Goal: Navigation & Orientation: Find specific page/section

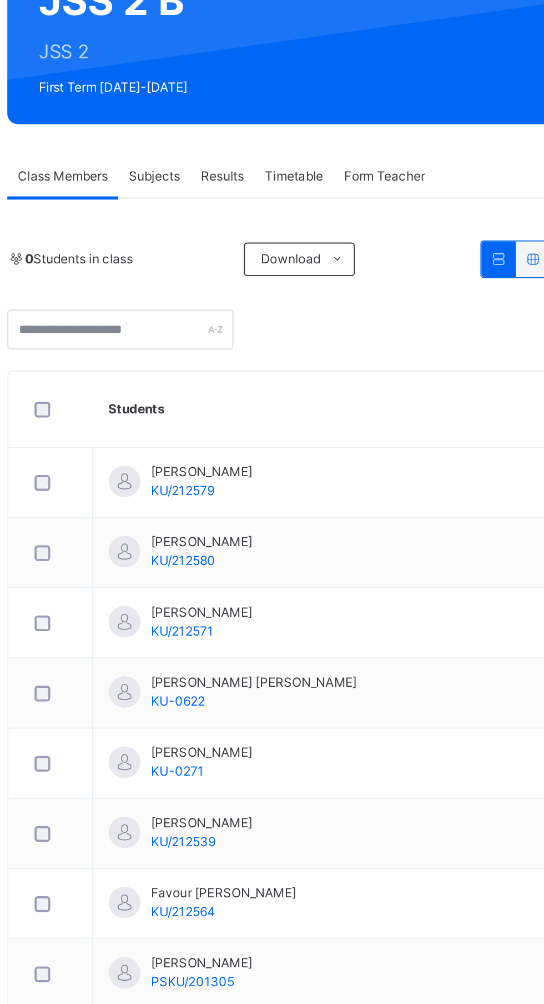
click at [283, 376] on span "[PERSON_NAME]" at bounding box center [256, 377] width 54 height 10
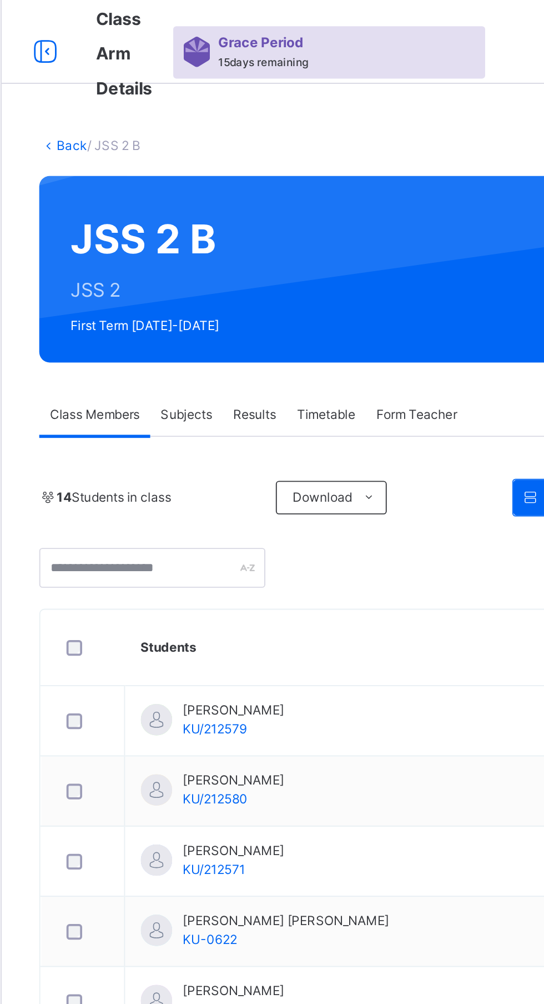
click at [235, 219] on span "Subjects" at bounding box center [231, 220] width 27 height 10
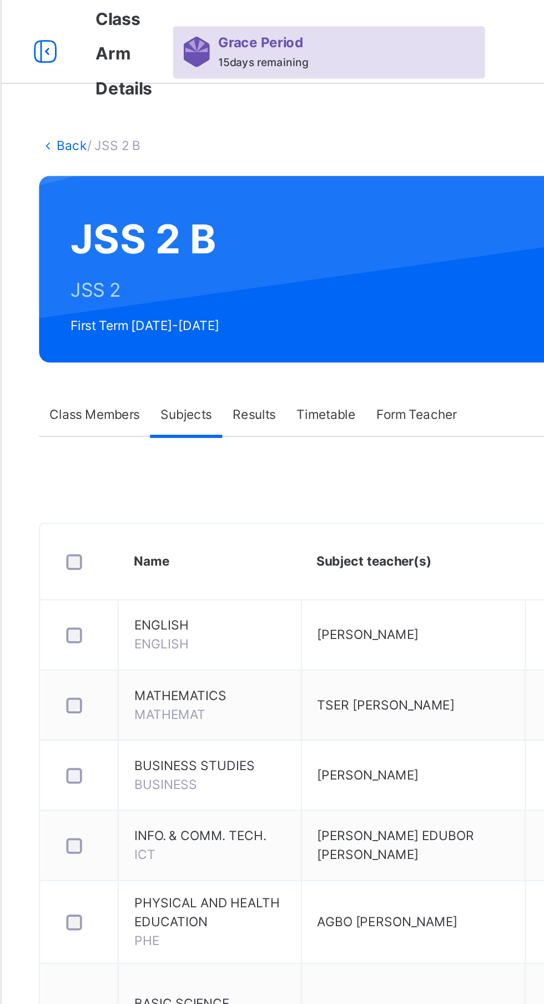
click at [273, 218] on span "Results" at bounding box center [267, 220] width 23 height 10
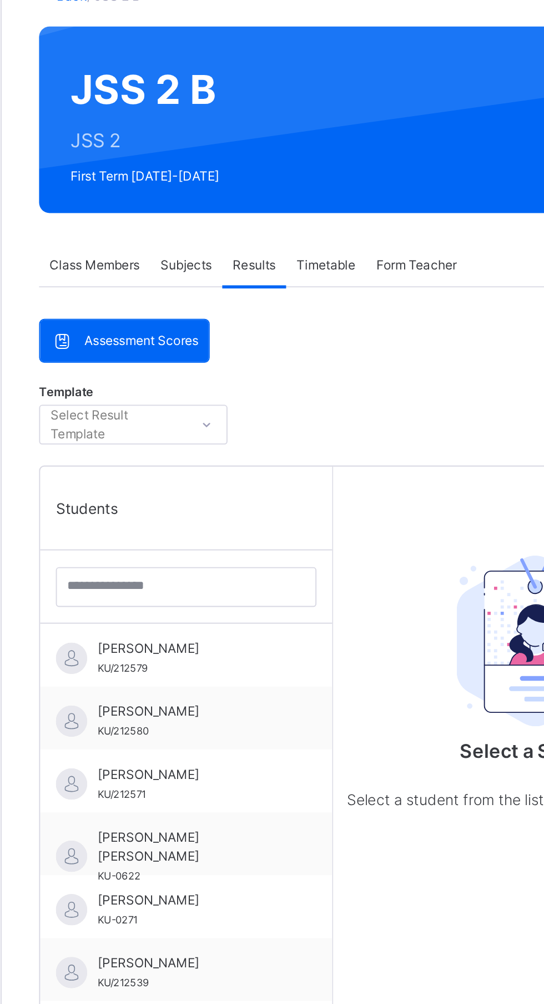
click at [262, 428] on div "[PERSON_NAME] KU/212579" at bounding box center [233, 428] width 99 height 20
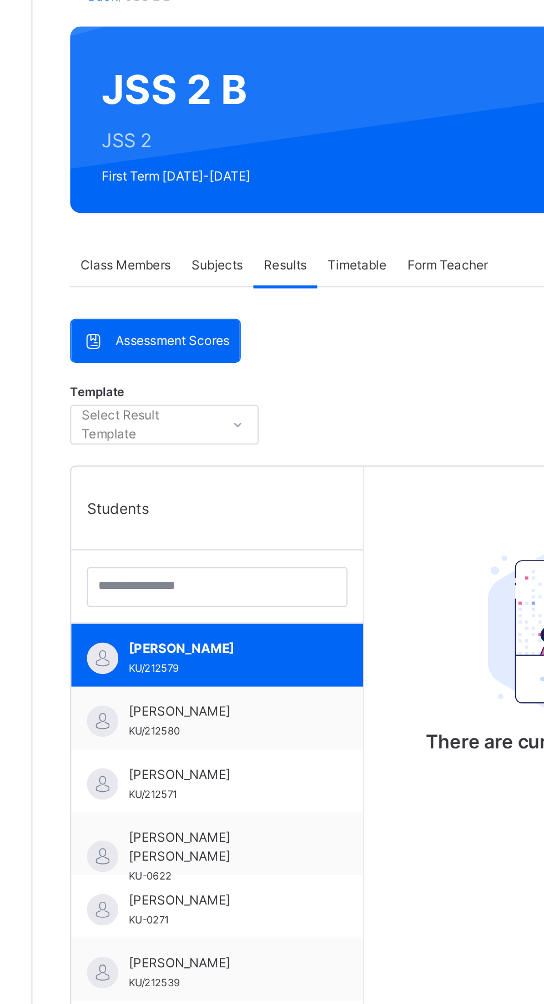
click at [356, 220] on span "Form Teacher" at bounding box center [353, 220] width 43 height 10
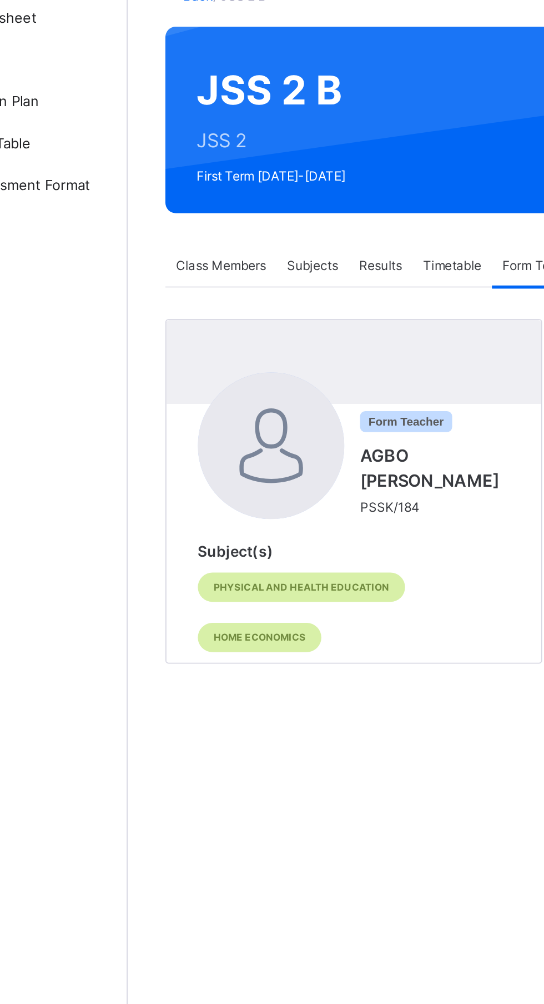
click at [305, 220] on span "Timetable" at bounding box center [305, 220] width 31 height 10
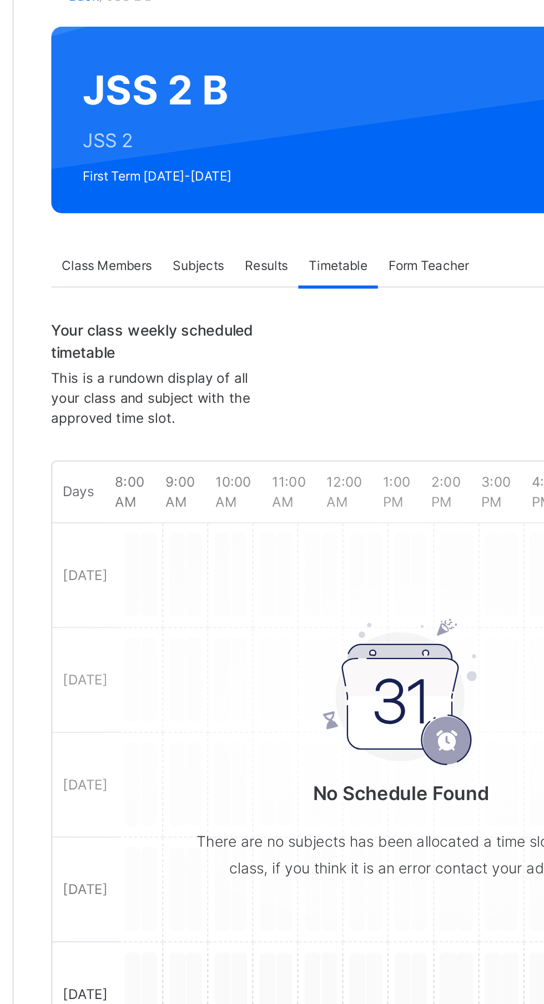
click at [233, 389] on div "No Schedule Found There are no subjects has been allocated a time slot for this…" at bounding box center [339, 473] width 222 height 192
click at [209, 387] on div "No Schedule Found There are no subjects has been allocated a time slot for this…" at bounding box center [339, 456] width 370 height 255
click at [207, 383] on div "No Schedule Found There are no subjects has been allocated a time slot for this…" at bounding box center [339, 456] width 370 height 255
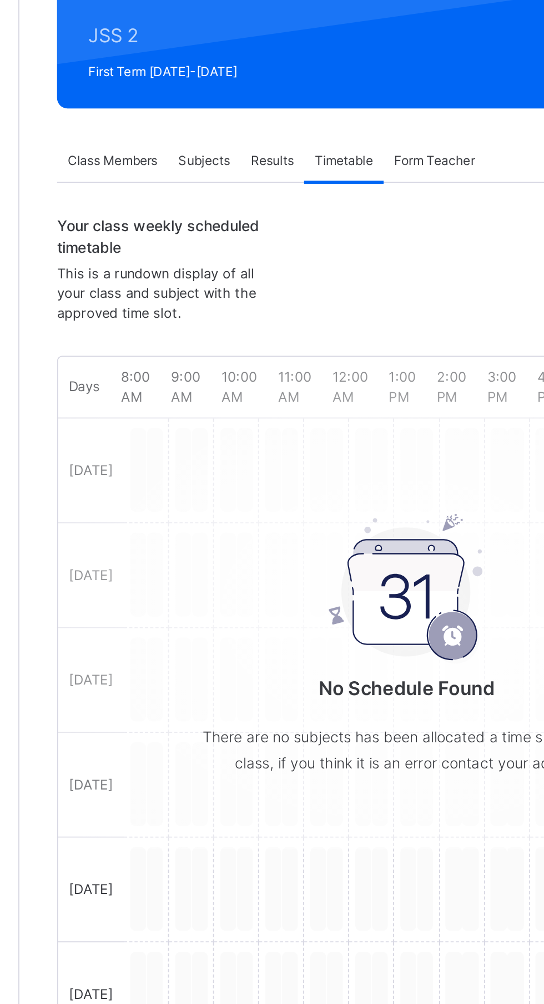
click at [185, 220] on span "Class Members" at bounding box center [183, 220] width 48 height 10
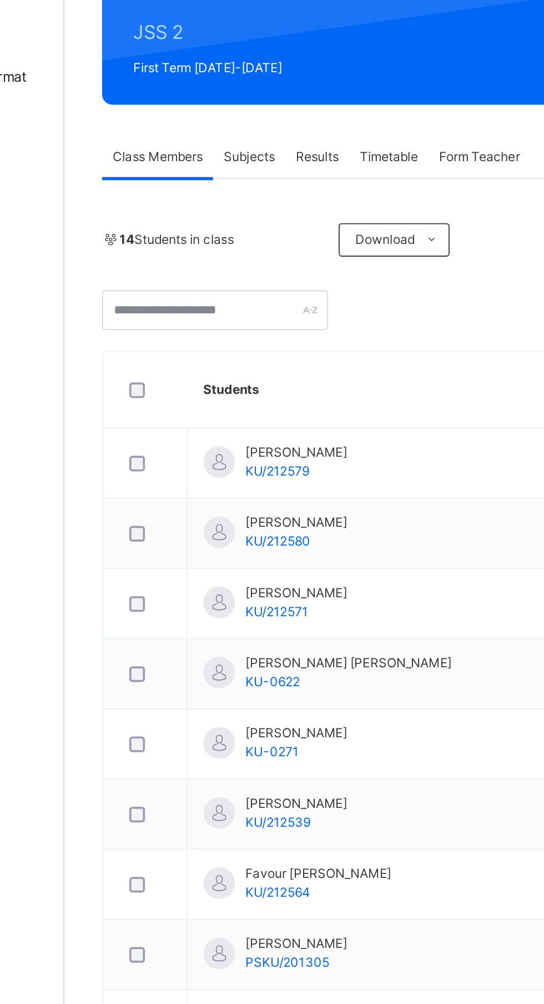
click at [283, 377] on span "[PERSON_NAME]" at bounding box center [256, 377] width 54 height 10
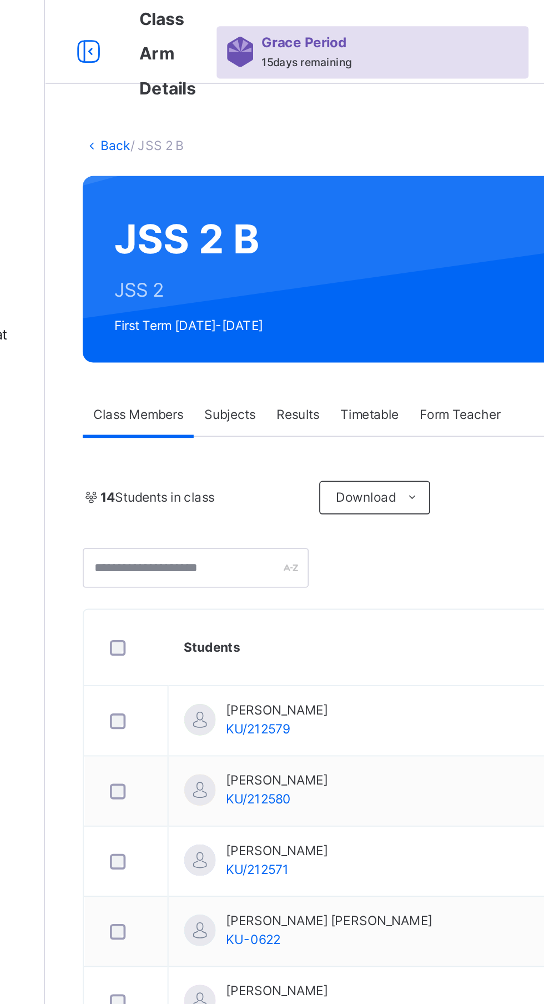
click at [300, 22] on div "Grace Period 15 days remaining" at bounding box center [306, 28] width 165 height 28
click at [272, 27] on span "Grace Period" at bounding box center [270, 22] width 45 height 11
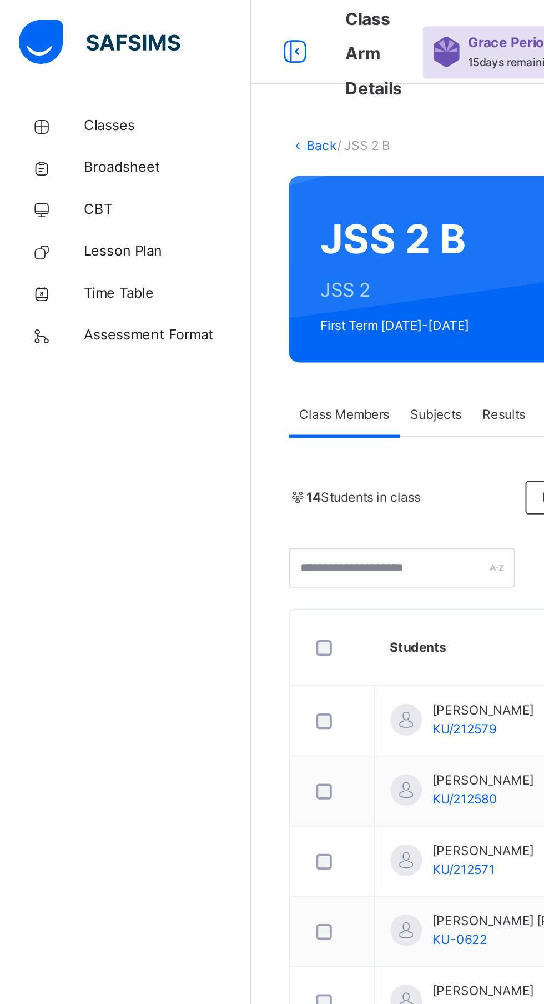
click at [78, 180] on span "Assessment Format" at bounding box center [88, 177] width 89 height 11
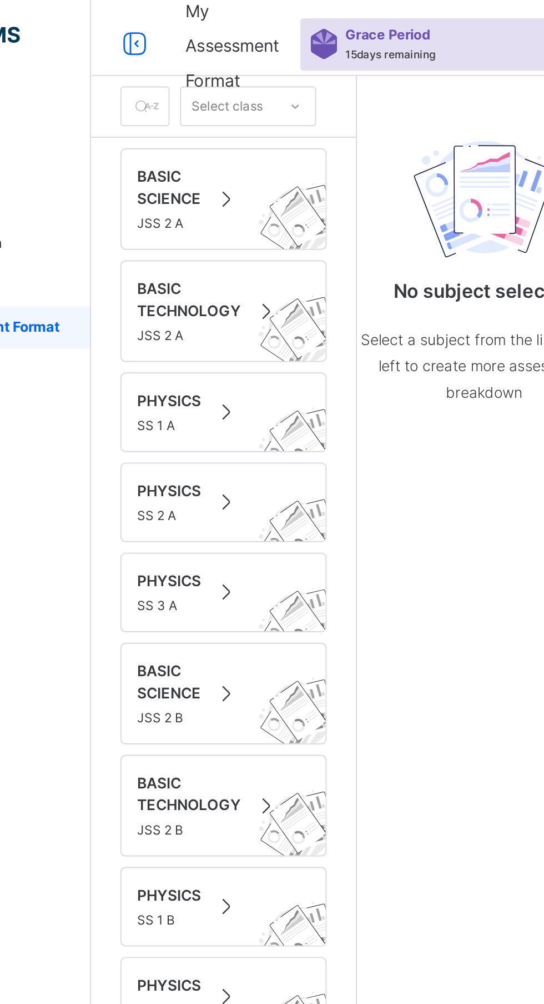
click at [184, 104] on span "BASIC SCIENCE" at bounding box center [175, 103] width 34 height 23
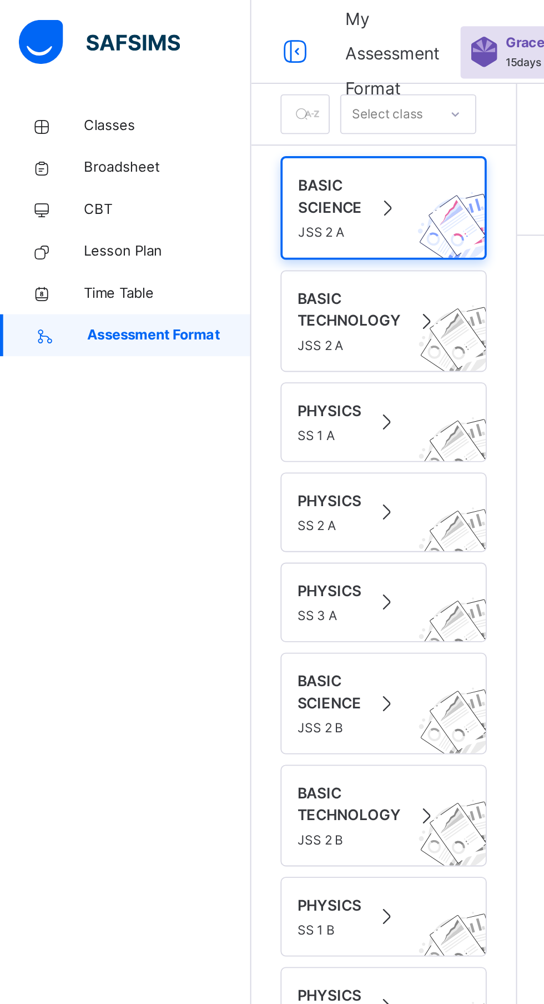
click at [82, 129] on span "Lesson Plan" at bounding box center [88, 133] width 89 height 11
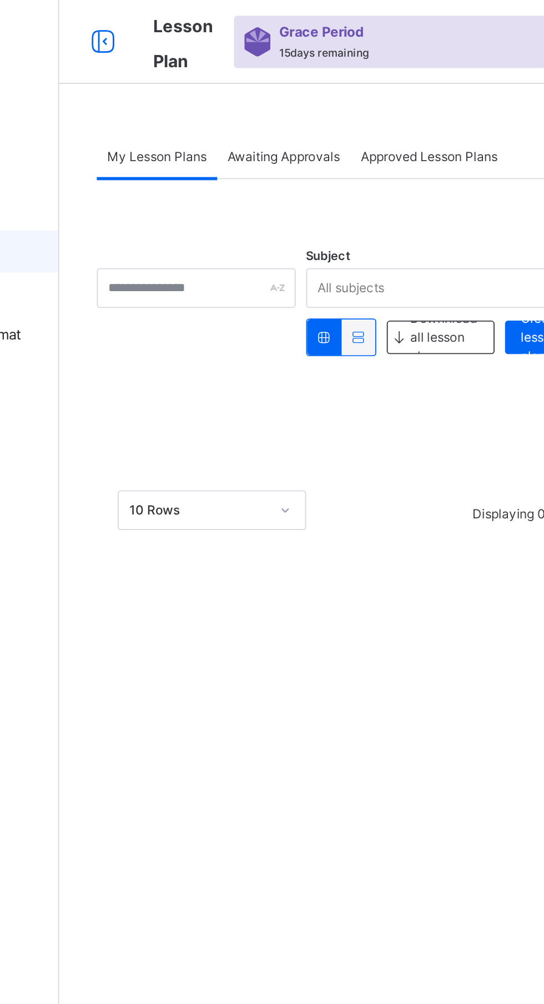
click at [335, 84] on span "Approved Lesson Plans" at bounding box center [329, 83] width 73 height 10
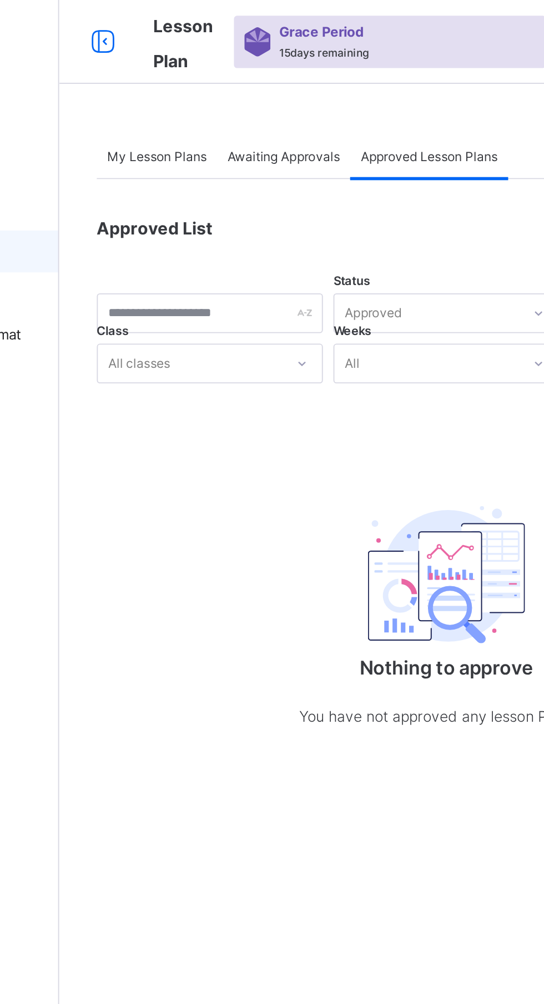
click at [262, 82] on span "Awaiting Approvals" at bounding box center [252, 83] width 59 height 10
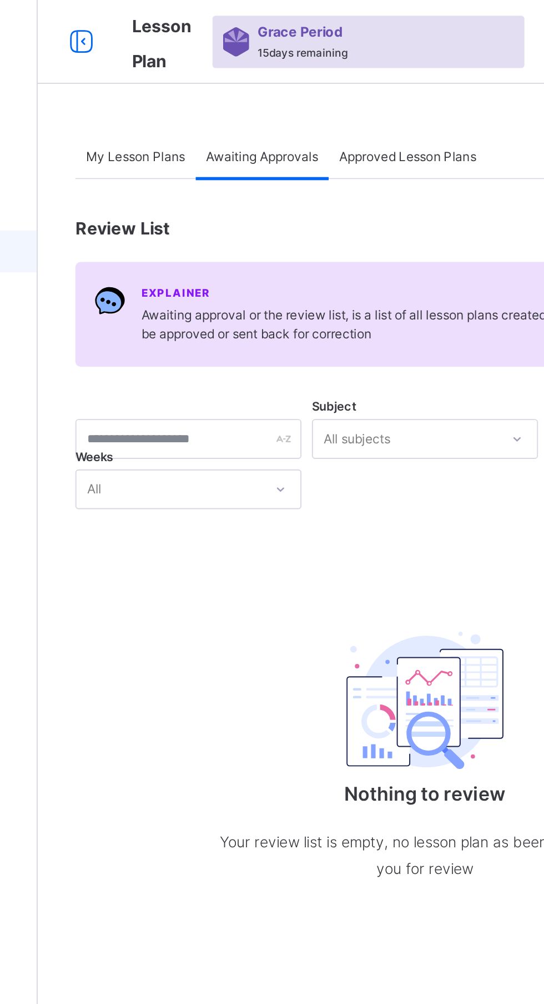
click at [181, 84] on span "My Lesson Plans" at bounding box center [185, 83] width 53 height 10
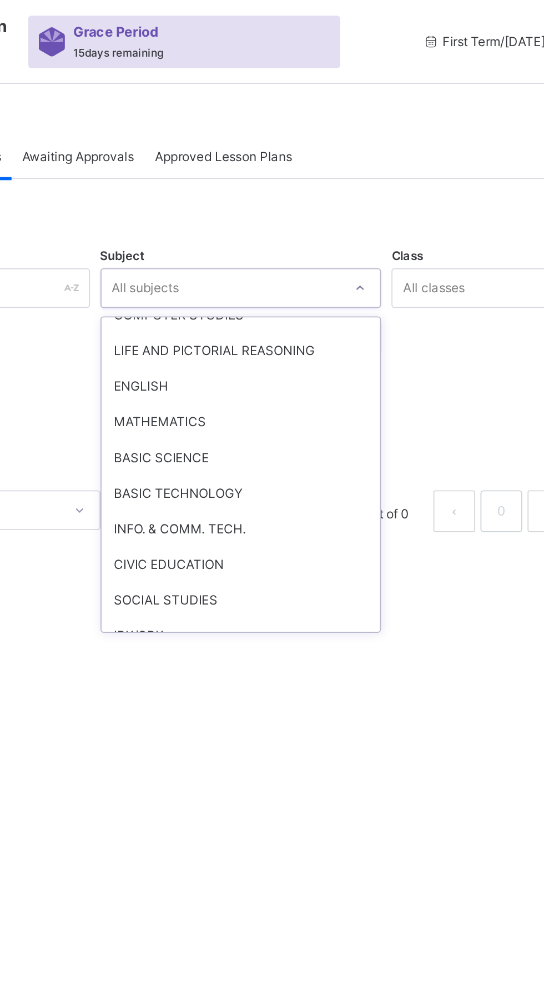
scroll to position [275, 0]
click at [315, 240] on div "BASIC SCIENCE" at bounding box center [339, 242] width 148 height 19
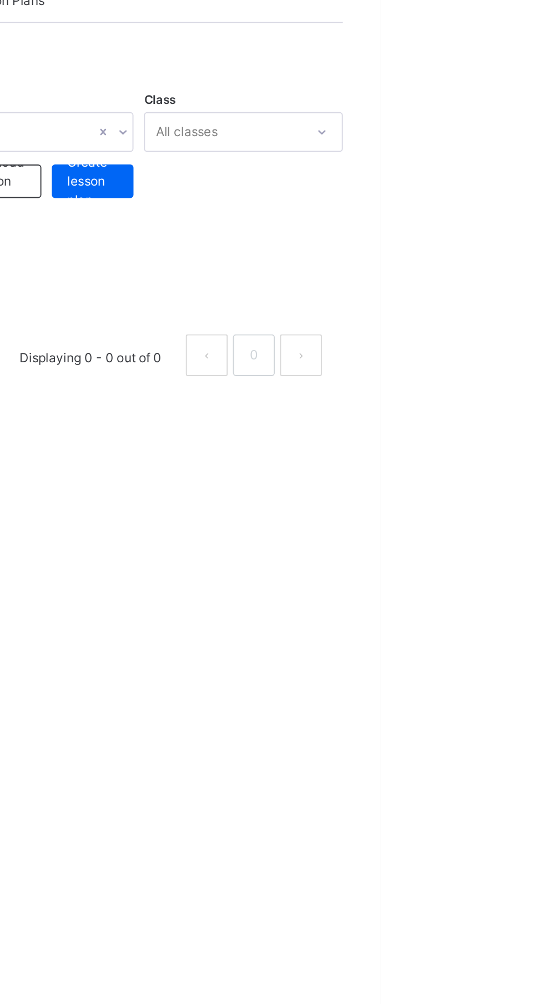
scroll to position [0, 0]
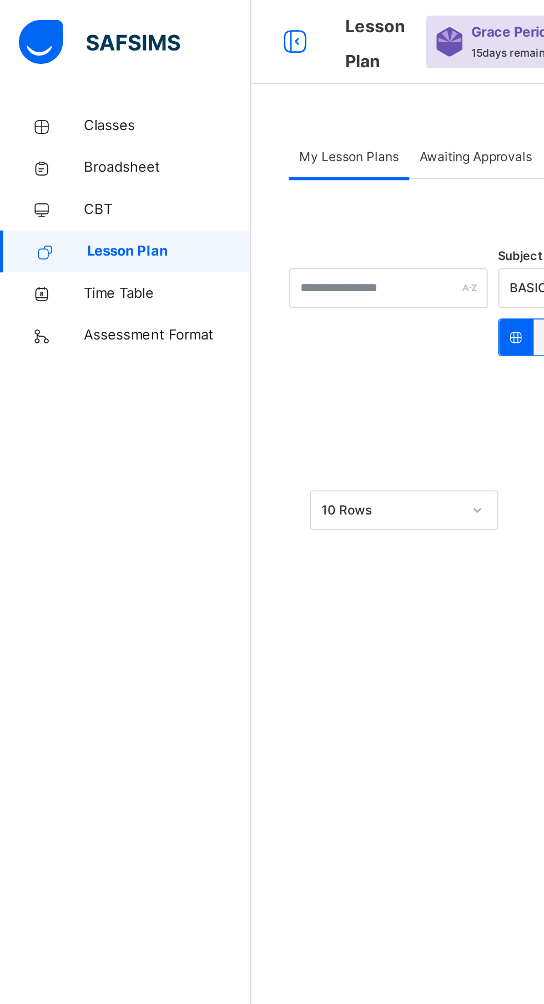
click at [62, 60] on link "Classes" at bounding box center [66, 67] width 133 height 22
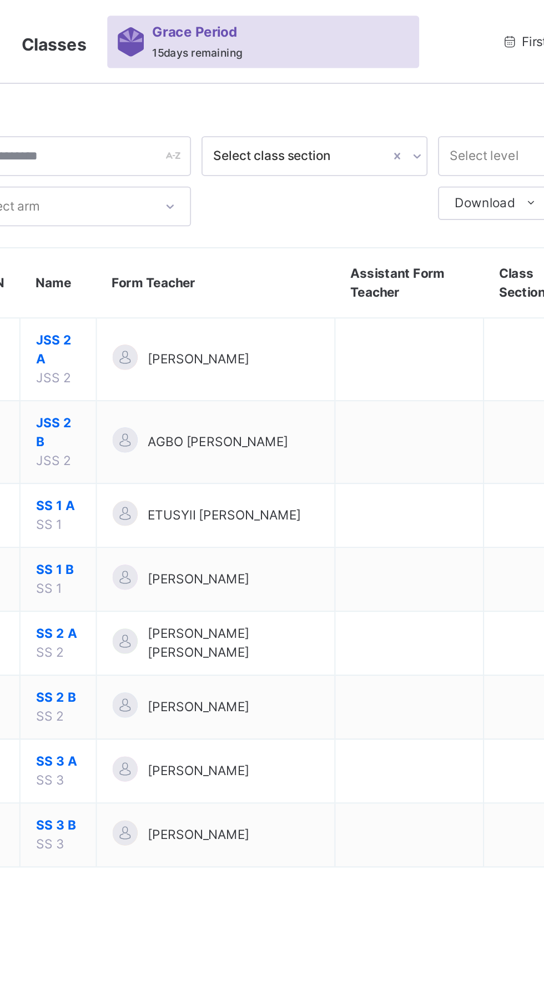
click at [199, 234] on span "JSS 2 B" at bounding box center [202, 229] width 23 height 20
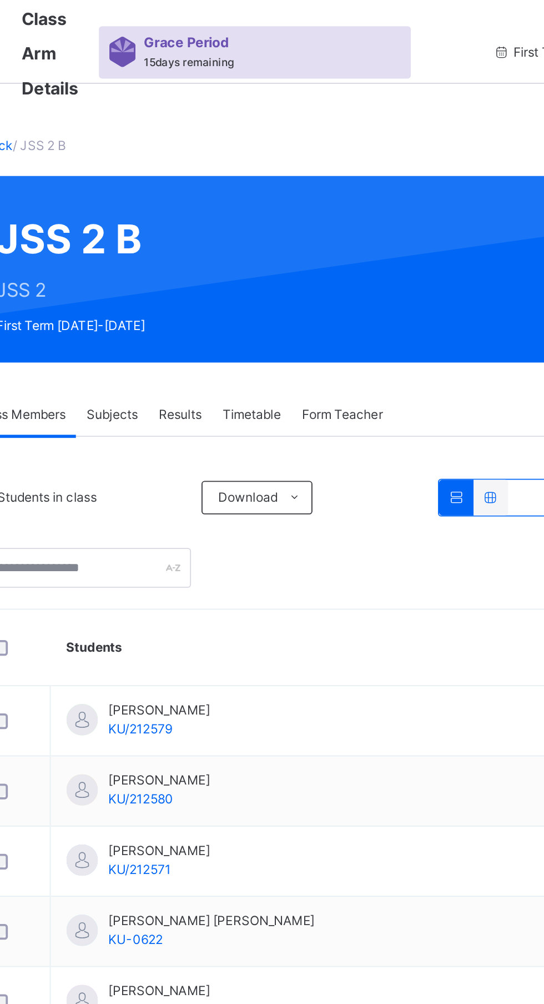
click at [396, 385] on td "[PERSON_NAME] KU/212579" at bounding box center [333, 382] width 268 height 37
